Goal: Find specific page/section: Find specific page/section

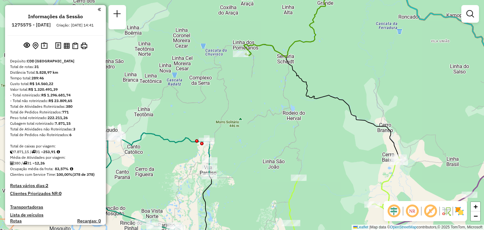
click at [235, 79] on div "Janela de atendimento Grade de atendimento Capacidade Transportadoras Veículos …" at bounding box center [242, 115] width 484 height 230
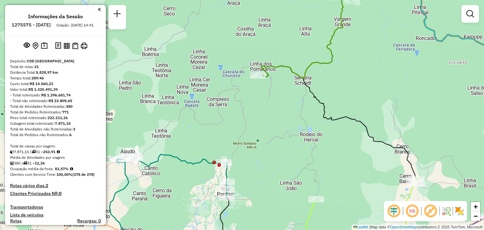
drag, startPoint x: 231, startPoint y: 70, endPoint x: 251, endPoint y: 90, distance: 28.3
click at [251, 90] on div "Janela de atendimento Grade de atendimento Capacidade Transportadoras Veículos …" at bounding box center [242, 115] width 484 height 230
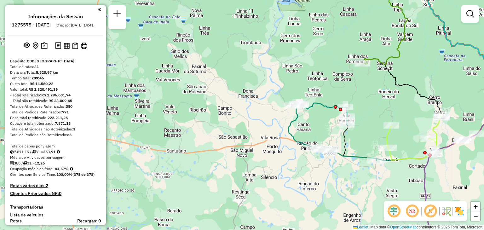
drag, startPoint x: 352, startPoint y: 88, endPoint x: 324, endPoint y: 98, distance: 30.0
click at [324, 97] on div "Janela de atendimento Grade de atendimento Capacidade Transportadoras Veículos …" at bounding box center [242, 115] width 484 height 230
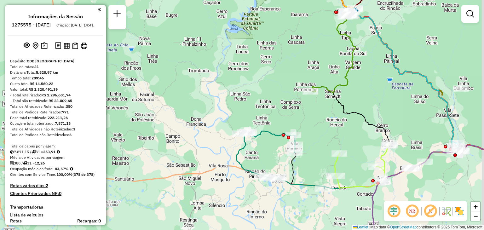
drag, startPoint x: 350, startPoint y: 105, endPoint x: 330, endPoint y: 121, distance: 25.6
click at [330, 121] on div "Janela de atendimento Grade de atendimento Capacidade Transportadoras Veículos …" at bounding box center [242, 115] width 484 height 230
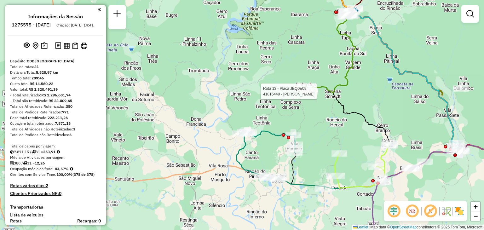
select select "**********"
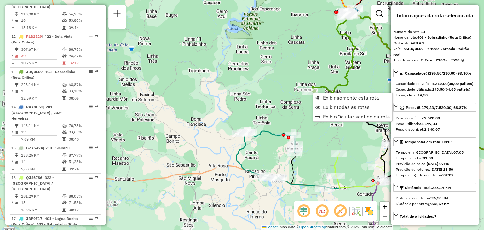
scroll to position [667, 0]
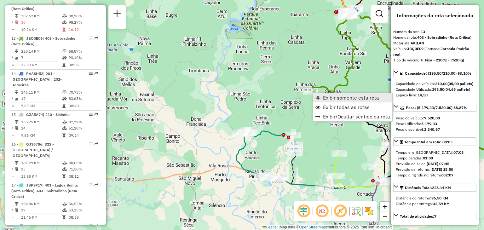
click at [332, 99] on span "Exibir somente esta rota" at bounding box center [351, 97] width 56 height 5
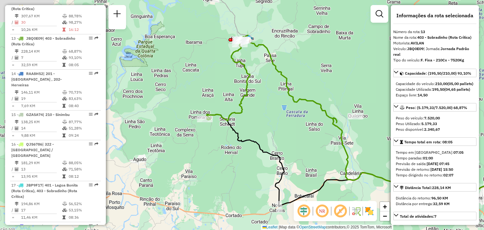
drag, startPoint x: 199, startPoint y: 127, endPoint x: 344, endPoint y: 134, distance: 145.9
click at [344, 134] on div "Janela de atendimento Grade de atendimento Capacidade Transportadoras Veículos …" at bounding box center [242, 115] width 484 height 230
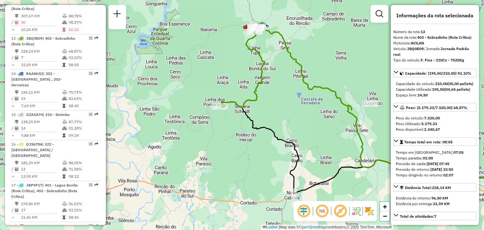
click at [276, 90] on div "Janela de atendimento Grade de atendimento Capacidade Transportadoras Veículos …" at bounding box center [242, 115] width 484 height 230
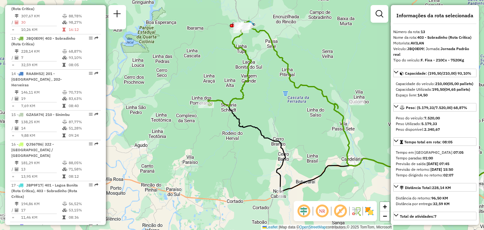
drag, startPoint x: 278, startPoint y: 82, endPoint x: 267, endPoint y: 80, distance: 11.5
click at [267, 80] on div "Janela de atendimento Grade de atendimento Capacidade Transportadoras Veículos …" at bounding box center [242, 115] width 484 height 230
